Goal: Understand process/instructions

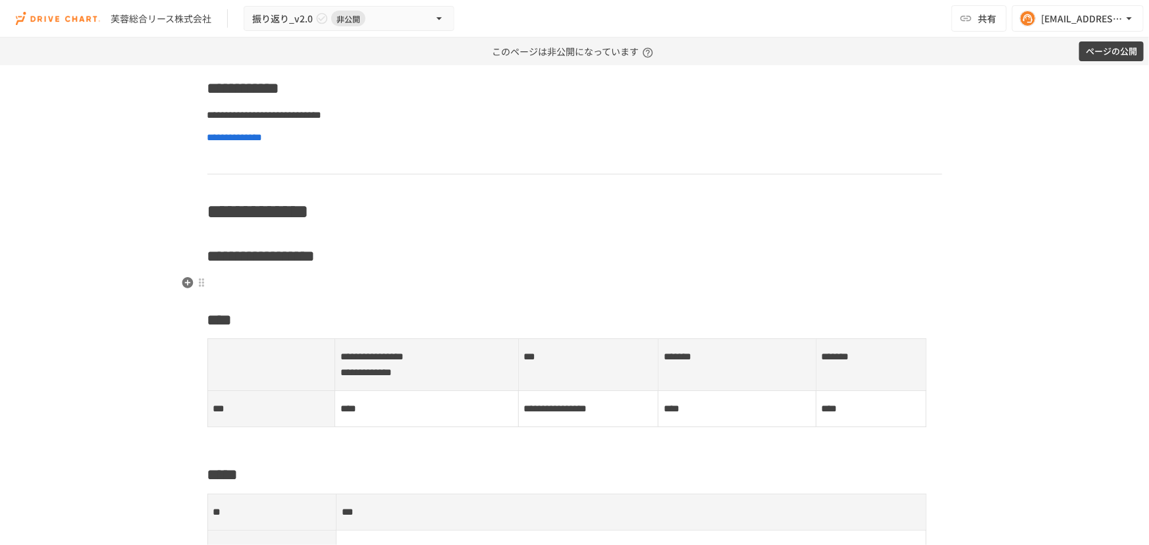
scroll to position [169, 0]
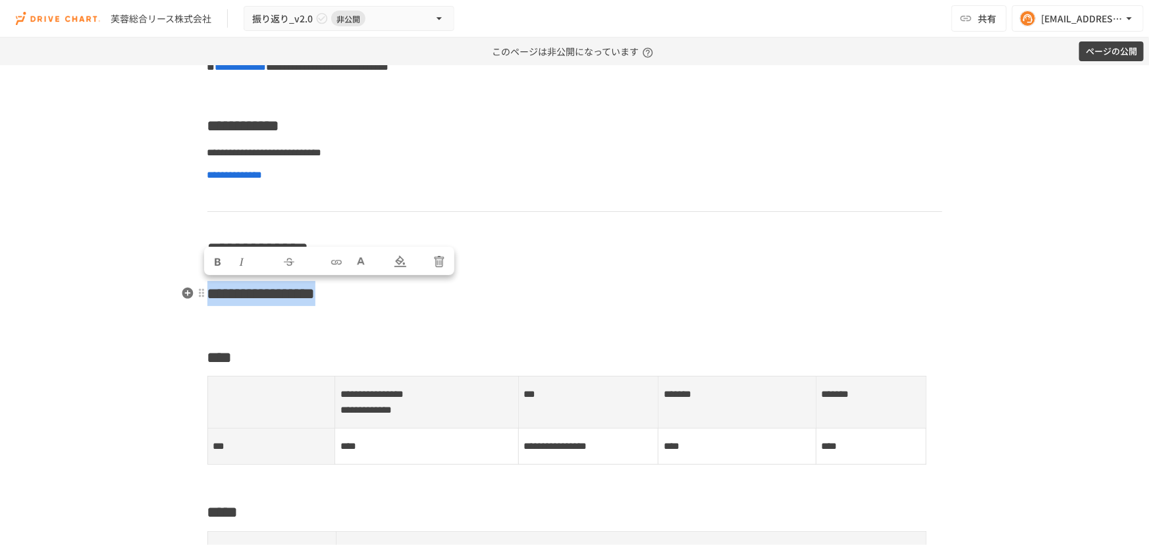
drag, startPoint x: 496, startPoint y: 298, endPoint x: 208, endPoint y: 296, distance: 287.8
click at [208, 296] on h2 "**********" at bounding box center [574, 294] width 735 height 26
copy span "**********"
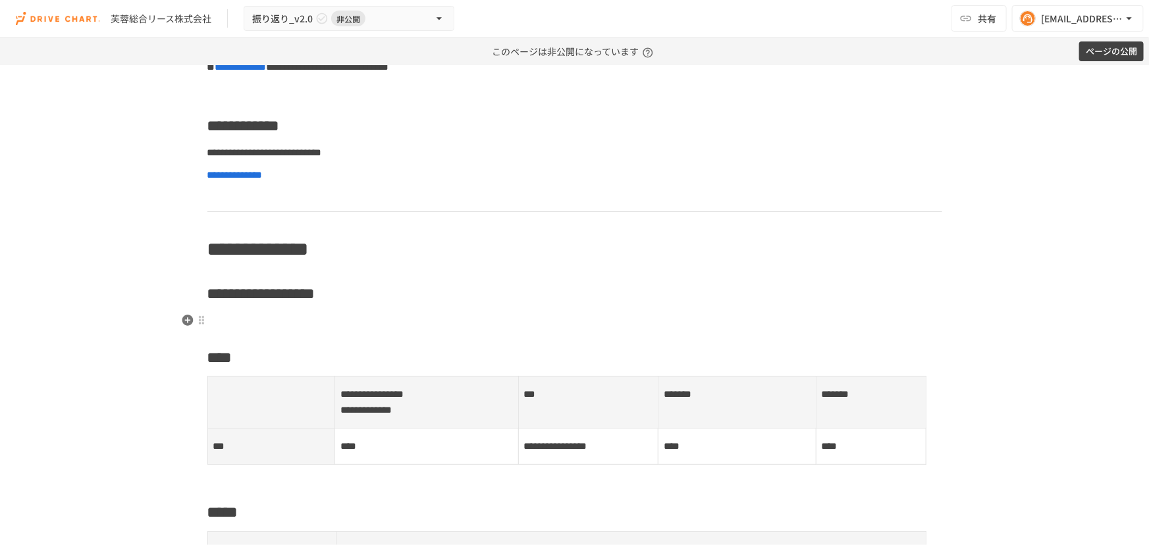
click at [494, 325] on p at bounding box center [574, 321] width 735 height 17
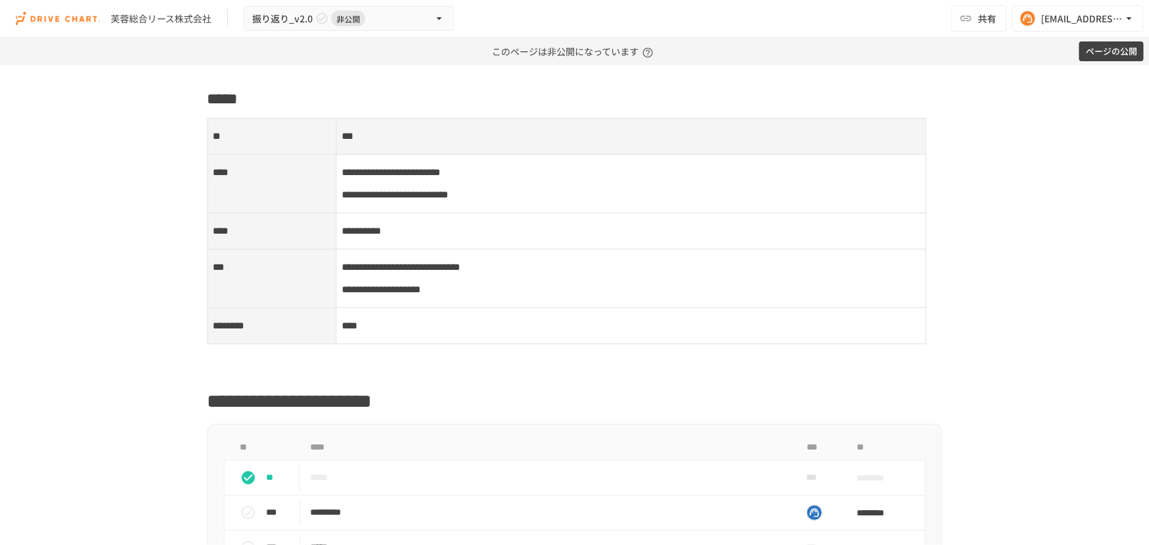
scroll to position [616, 0]
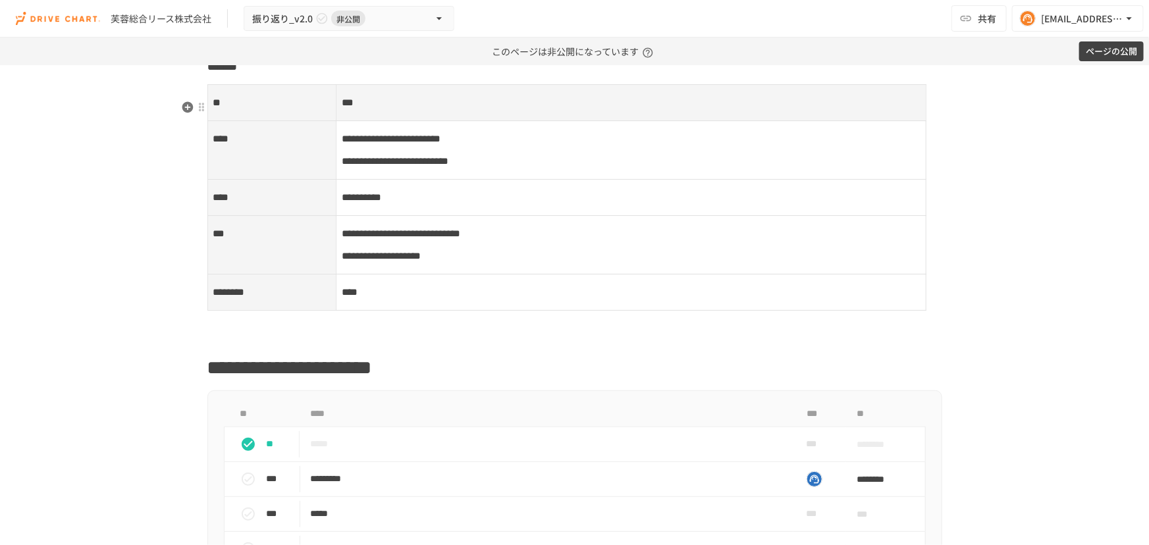
click at [355, 144] on span "**********" at bounding box center [391, 139] width 99 height 10
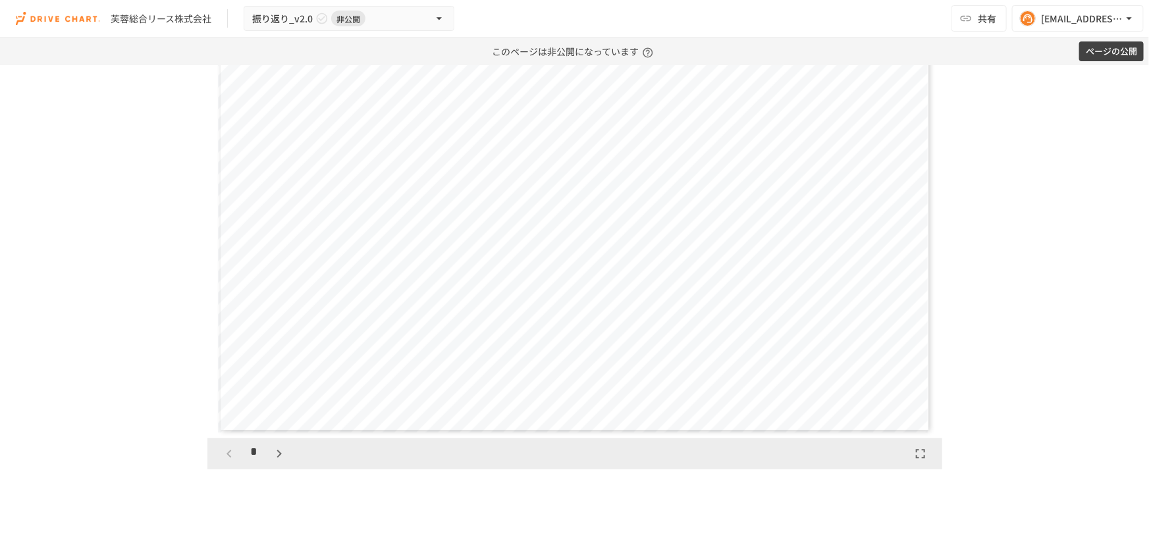
scroll to position [1419, 0]
click at [283, 453] on icon "button" at bounding box center [279, 445] width 16 height 16
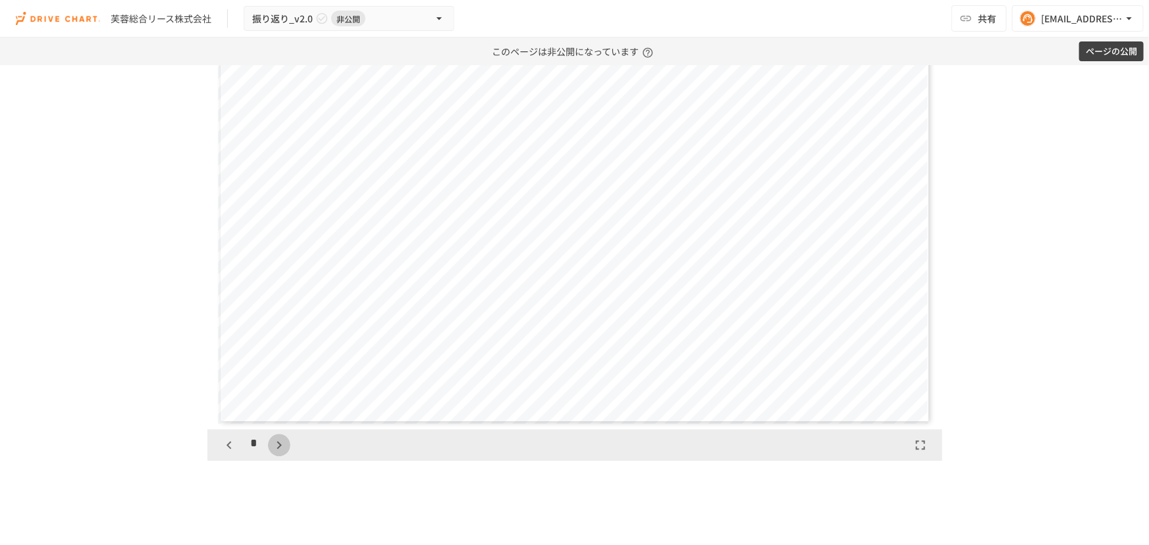
click at [283, 453] on icon "button" at bounding box center [279, 445] width 16 height 16
click at [225, 453] on icon "button" at bounding box center [229, 445] width 16 height 16
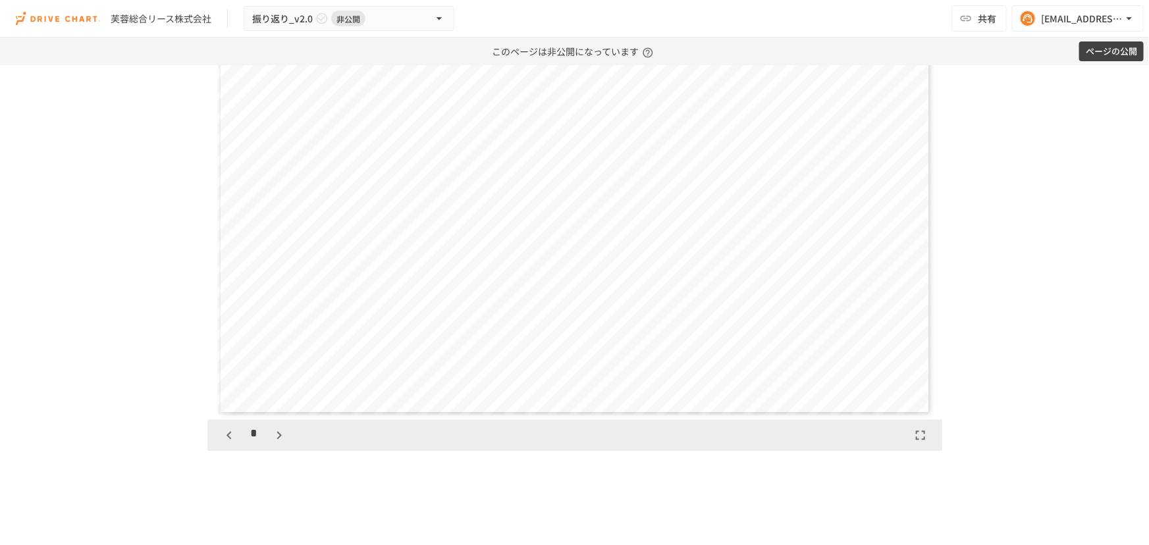
scroll to position [1430, 0]
click at [273, 443] on icon "button" at bounding box center [279, 435] width 16 height 16
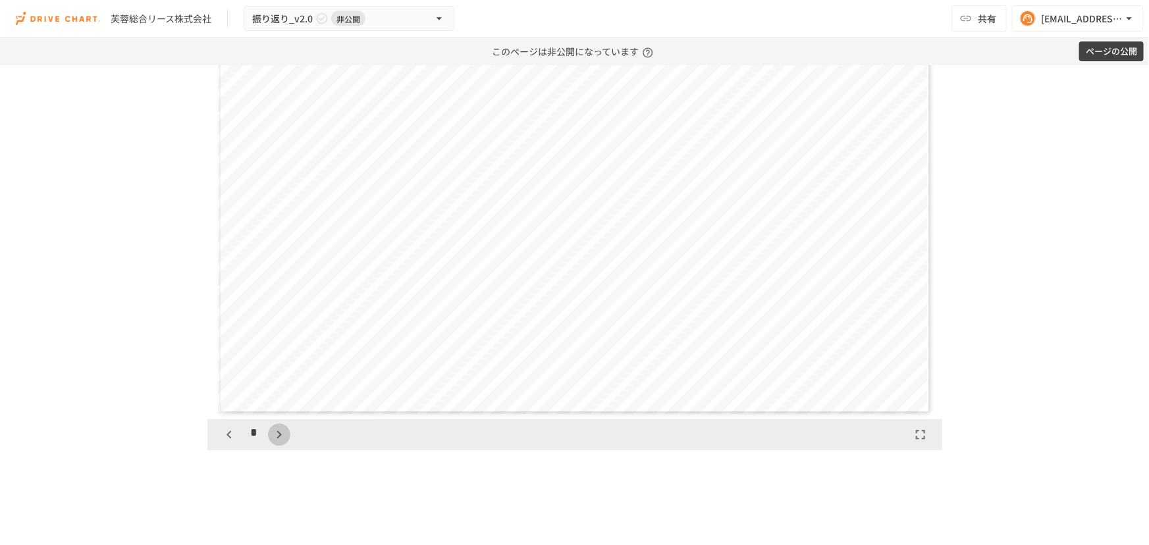
click at [273, 443] on icon "button" at bounding box center [279, 435] width 16 height 16
click at [279, 443] on icon "button" at bounding box center [287, 435] width 16 height 16
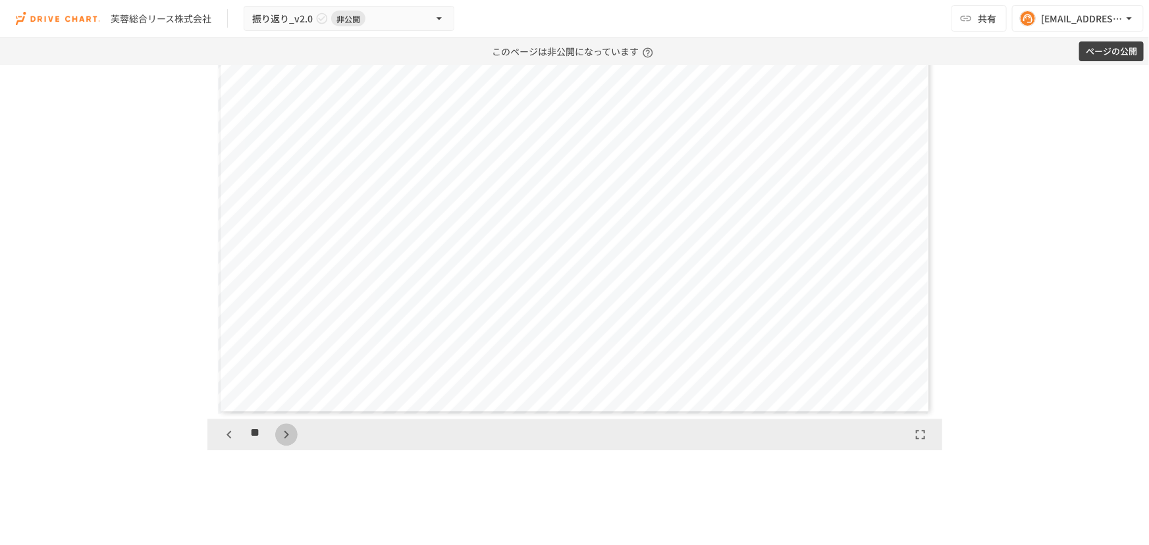
click at [279, 443] on icon "button" at bounding box center [287, 435] width 16 height 16
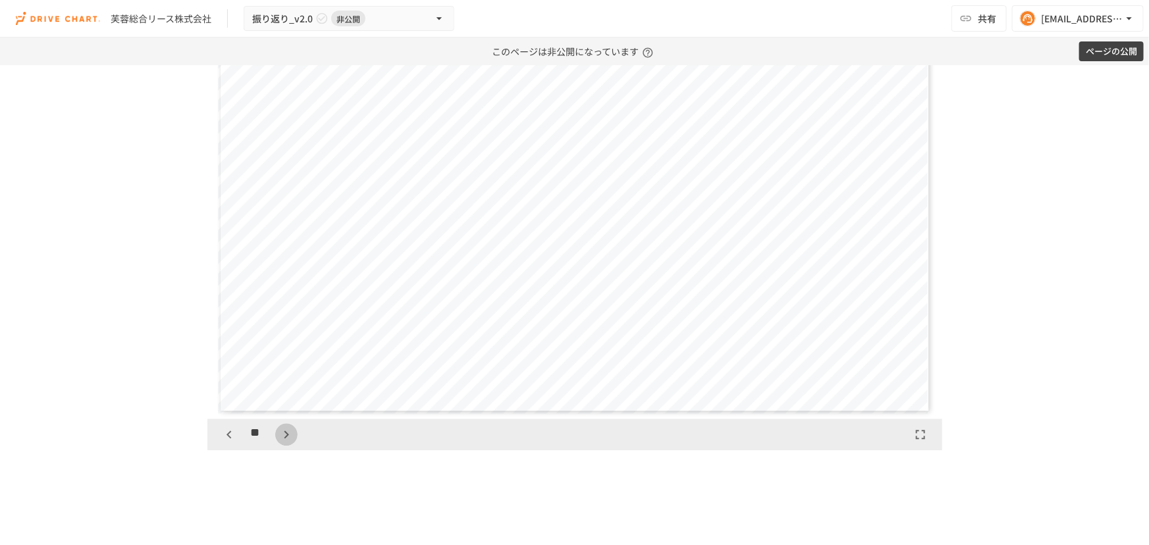
click at [279, 443] on icon "button" at bounding box center [287, 435] width 16 height 16
click at [221, 443] on icon "button" at bounding box center [229, 435] width 16 height 16
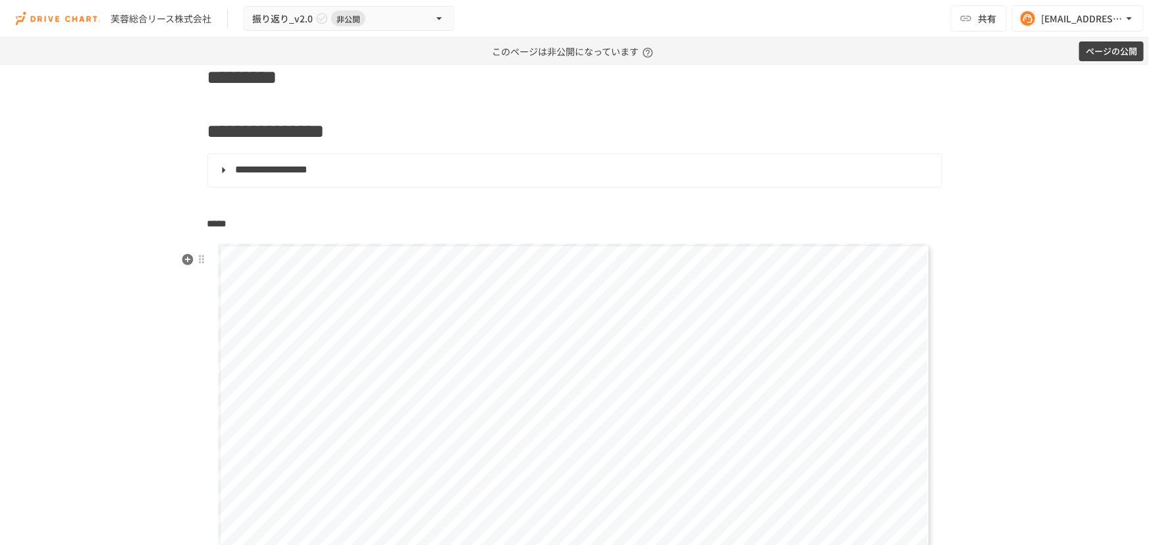
scroll to position [1198, 0]
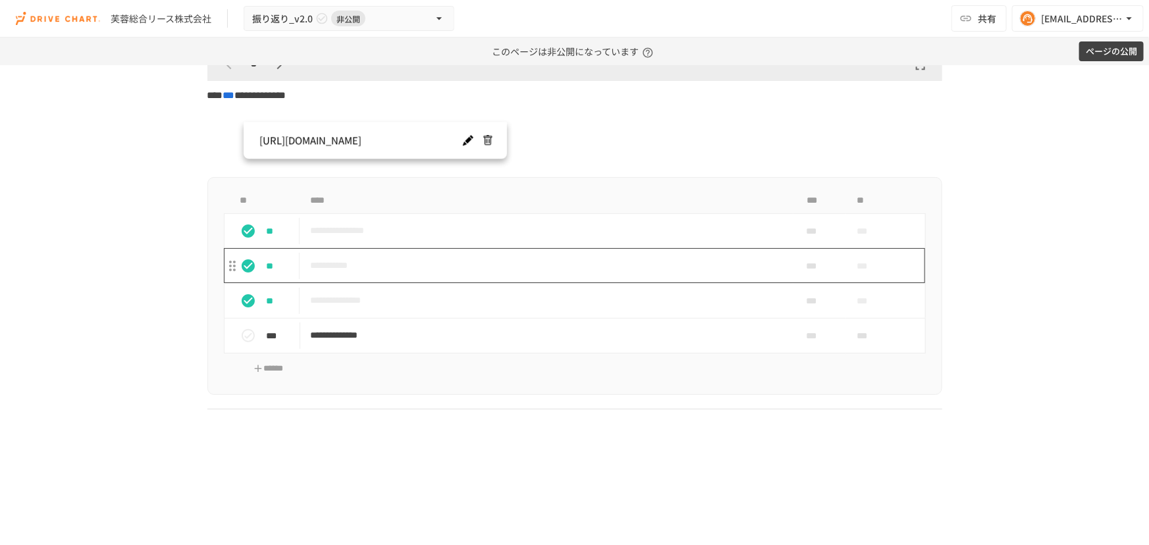
scroll to position [1842, 0]
